Goal: Complete application form

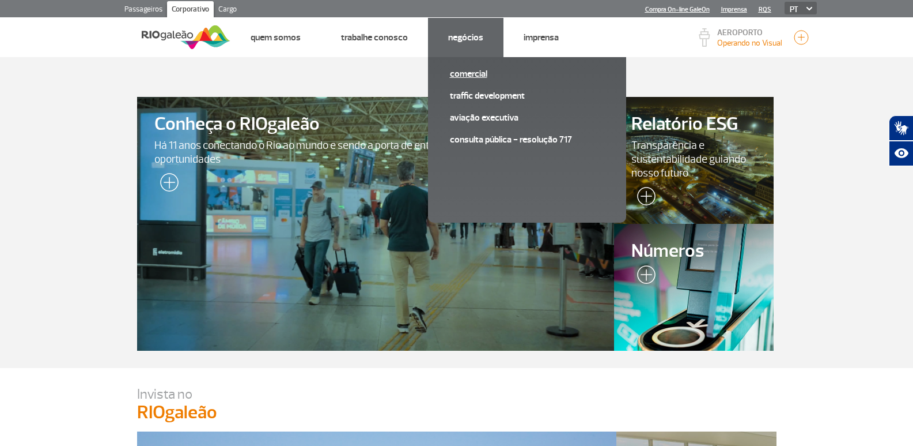
click at [465, 74] on link "Comercial" at bounding box center [527, 73] width 154 height 13
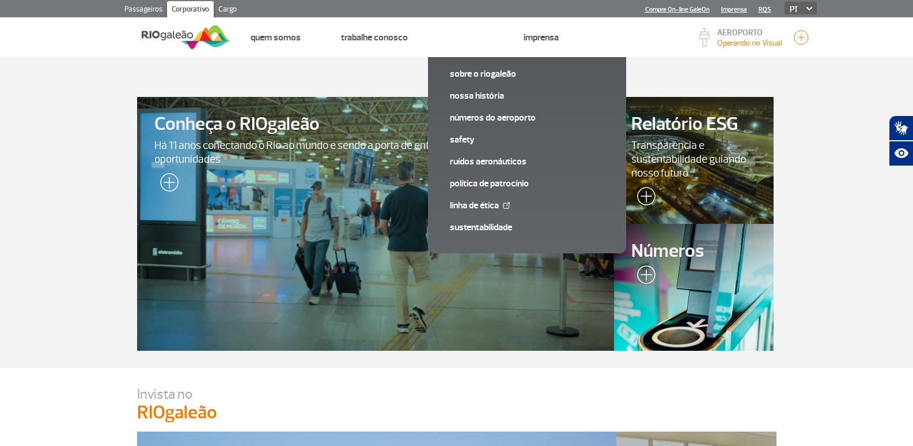
click at [671, 144] on span "Transparência e sustentabilidade guiando nosso futuro" at bounding box center [694, 158] width 124 height 41
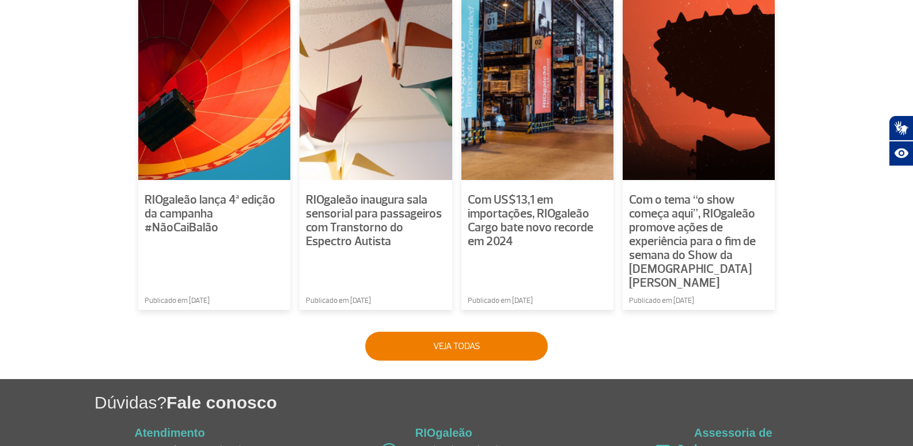
scroll to position [894, 0]
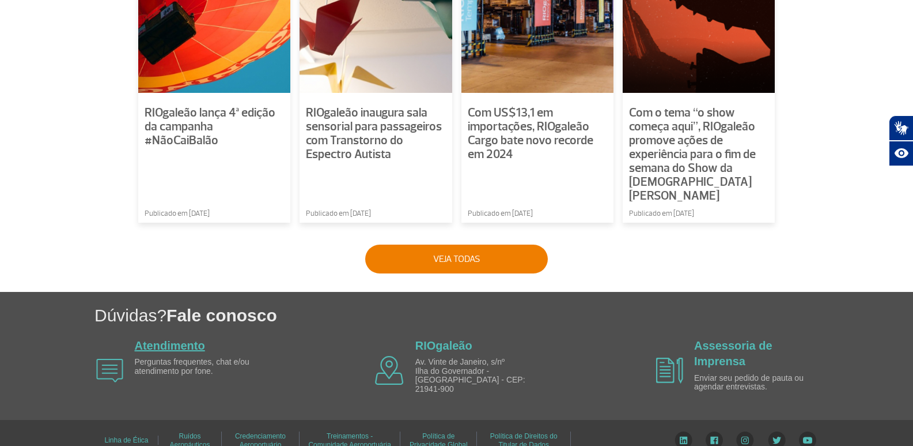
click at [171, 339] on link "Atendimento" at bounding box center [170, 345] width 70 height 13
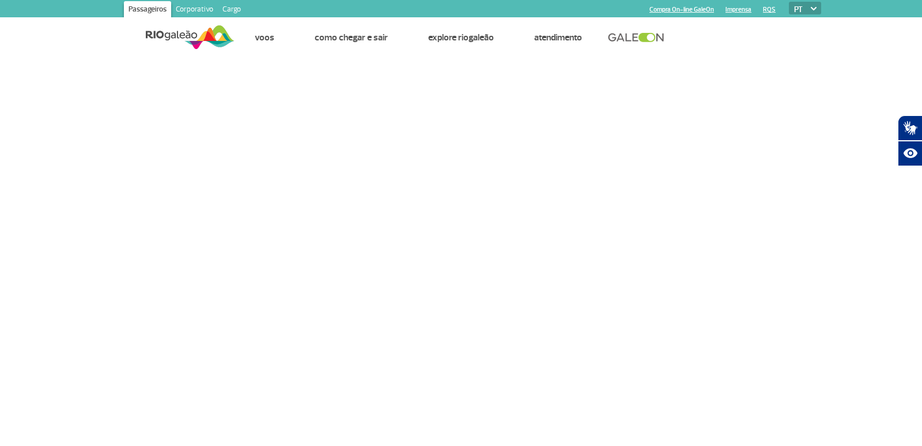
click at [207, 11] on link "Corporativo" at bounding box center [194, 10] width 47 height 18
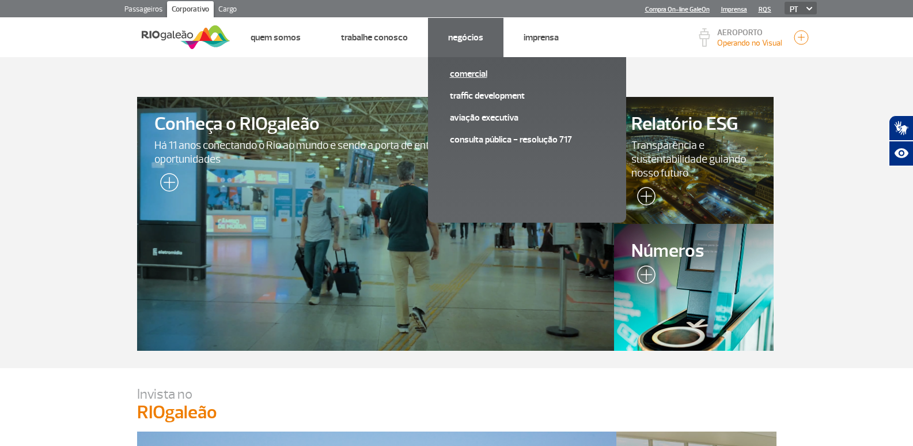
click at [471, 70] on link "Comercial" at bounding box center [527, 73] width 154 height 13
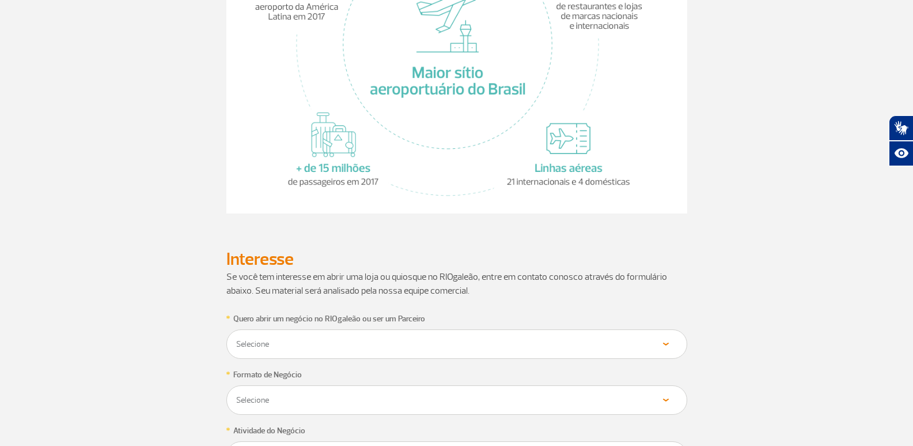
scroll to position [403, 0]
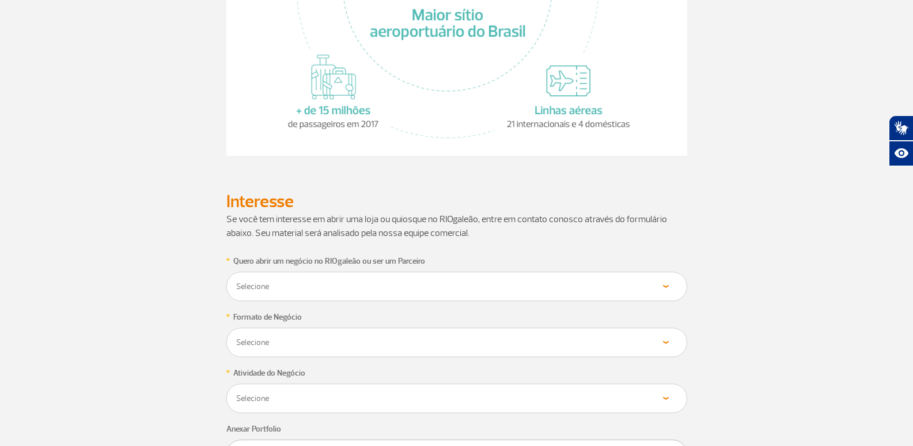
click at [665, 288] on select "Selecione Loja Quiosque Fornecedor" at bounding box center [457, 286] width 443 height 11
select select "Fornecedor"
click at [236, 281] on select "Selecione Loja Quiosque Fornecedor" at bounding box center [457, 286] width 443 height 11
click at [584, 333] on div "Selecione Próprio Franquia" at bounding box center [456, 341] width 461 height 29
click at [569, 342] on select "Selecione Próprio Franquia" at bounding box center [457, 342] width 443 height 11
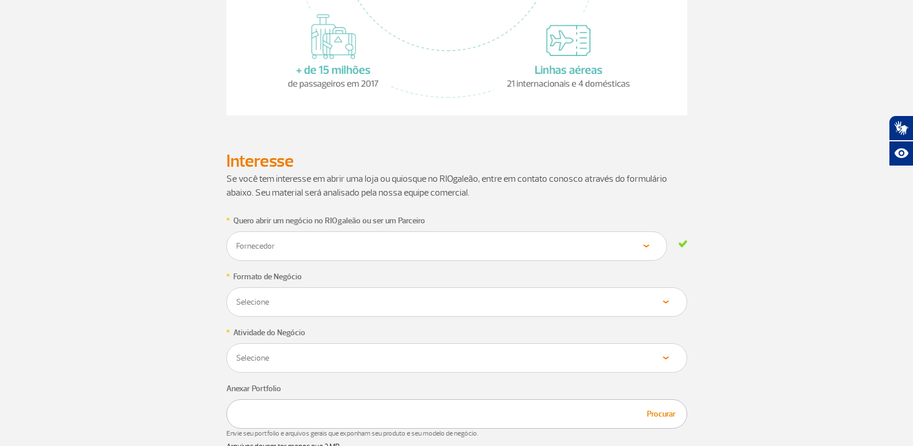
scroll to position [461, 0]
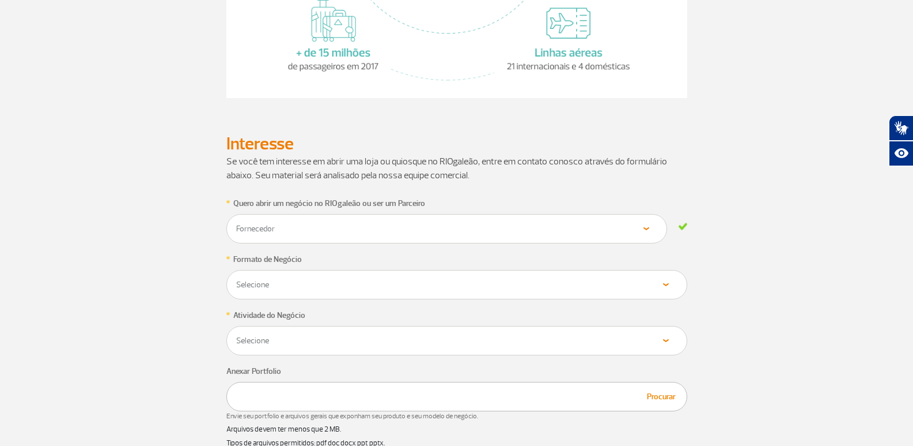
click at [520, 286] on select "Selecione Próprio Franquia" at bounding box center [457, 284] width 443 height 11
click at [584, 280] on select "Selecione Próprio Franquia" at bounding box center [447, 284] width 423 height 11
click at [553, 289] on select "Selecione Próprio Franquia" at bounding box center [447, 284] width 423 height 11
click at [672, 337] on select "Selecione Alimentos & Bebidas Joalheria, Bijouterias, Relógios Moda e Acessório…" at bounding box center [457, 340] width 443 height 11
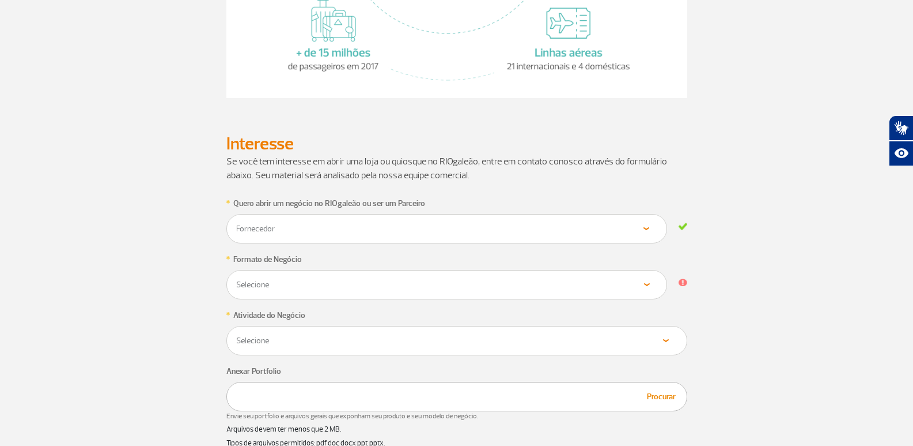
click at [419, 281] on select "Selecione Próprio Franquia" at bounding box center [447, 284] width 423 height 11
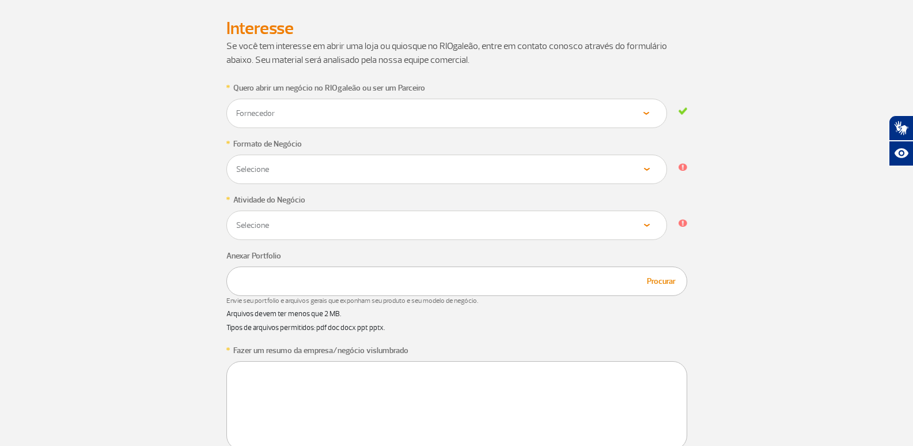
scroll to position [634, 0]
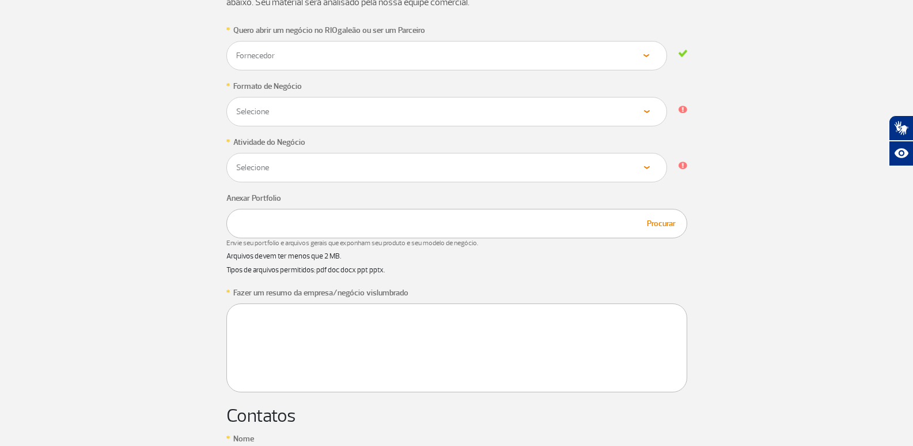
click at [318, 121] on div "Selecione Próprio Franquia" at bounding box center [446, 111] width 441 height 29
click at [320, 110] on select "Selecione Próprio Franquia" at bounding box center [447, 111] width 423 height 11
click at [287, 171] on select "Selecione Alimentos & Bebidas Joalheria, Bijouterias, Relógios Moda e Acessório…" at bounding box center [447, 167] width 423 height 11
select select "Serviços"
click at [236, 162] on select "Selecione Alimentos & Bebidas Joalheria, Bijouterias, Relógios Moda e Acessório…" at bounding box center [447, 167] width 423 height 11
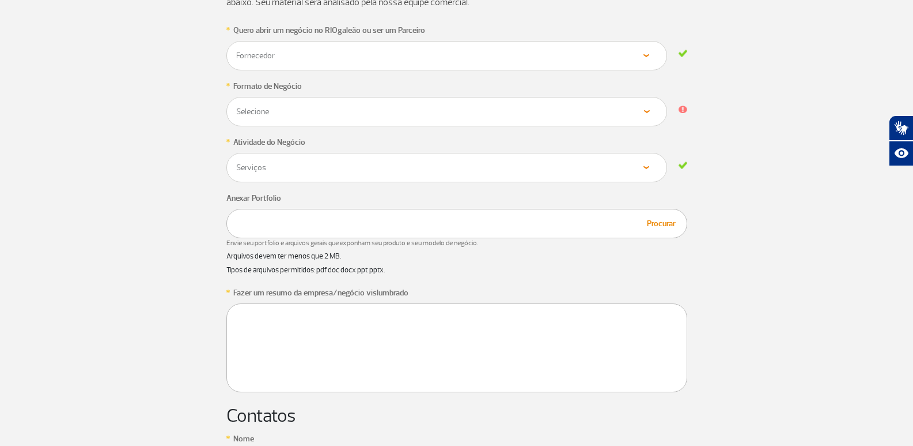
click at [328, 230] on div "Procurar" at bounding box center [456, 223] width 461 height 29
click at [307, 326] on textarea at bounding box center [456, 347] width 461 height 89
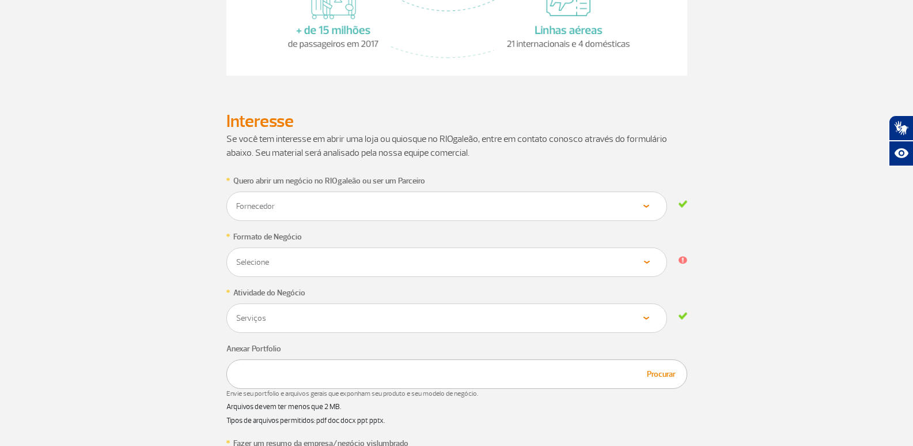
scroll to position [504, 0]
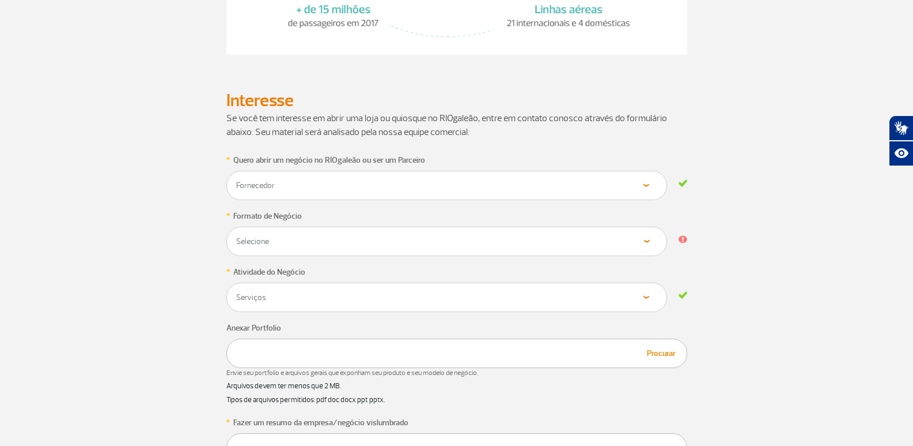
click at [444, 240] on select "Selecione Próprio Franquia" at bounding box center [447, 241] width 423 height 11
select select "Próprio"
click at [236, 236] on select "Selecione Próprio Franquia" at bounding box center [447, 241] width 423 height 11
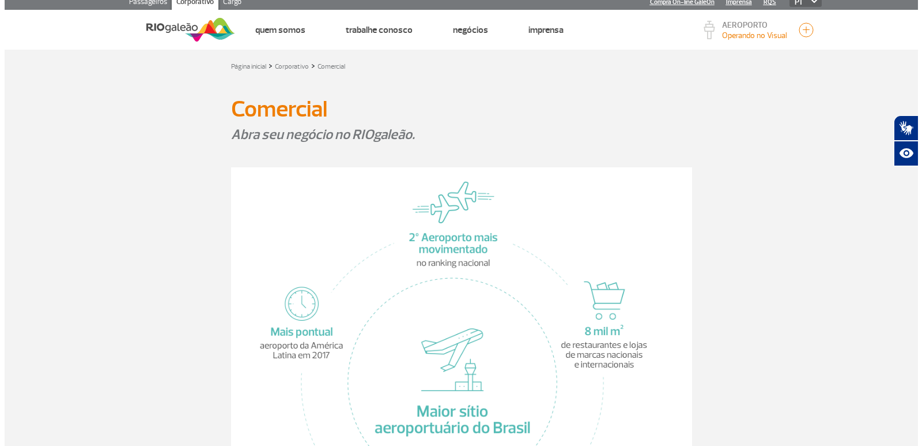
scroll to position [0, 0]
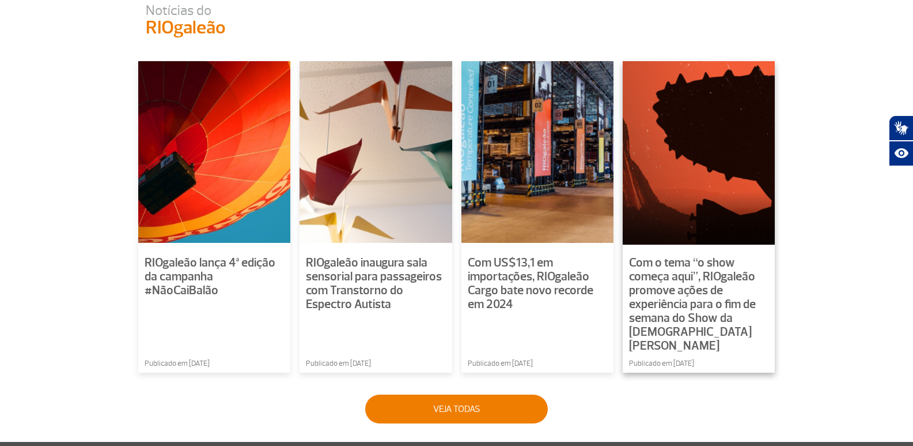
scroll to position [606, 0]
